Goal: Check status

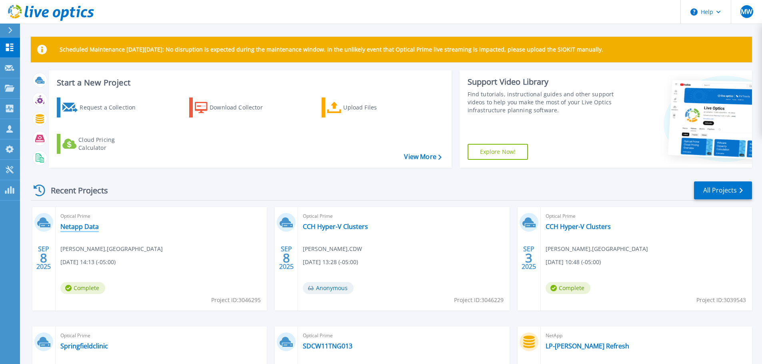
click at [96, 230] on link "Netapp Data" at bounding box center [79, 227] width 38 height 8
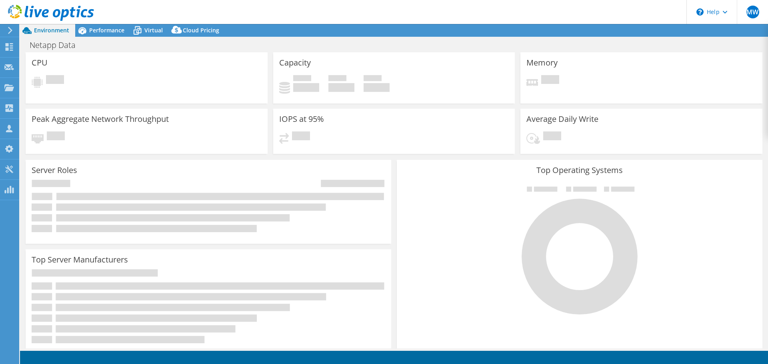
select select "USD"
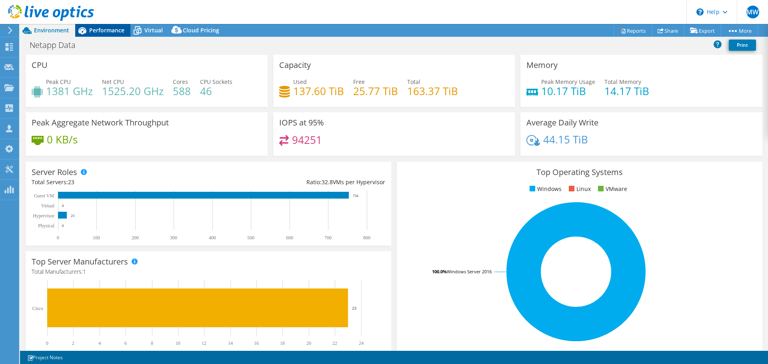
click at [117, 29] on span "Performance" at bounding box center [106, 30] width 35 height 8
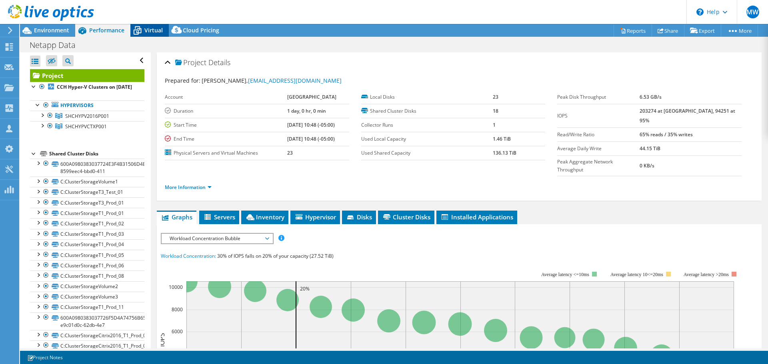
click at [152, 29] on span "Virtual" at bounding box center [153, 30] width 18 height 8
